Goal: Navigation & Orientation: Understand site structure

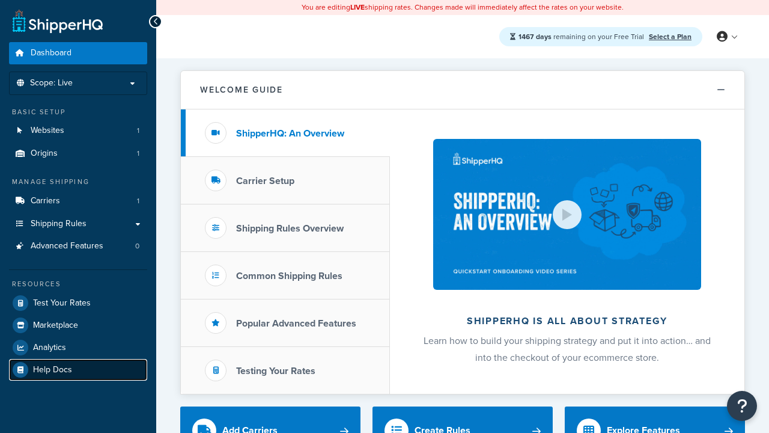
click at [78, 369] on link "Help Docs" at bounding box center [78, 370] width 138 height 22
